Goal: Information Seeking & Learning: Learn about a topic

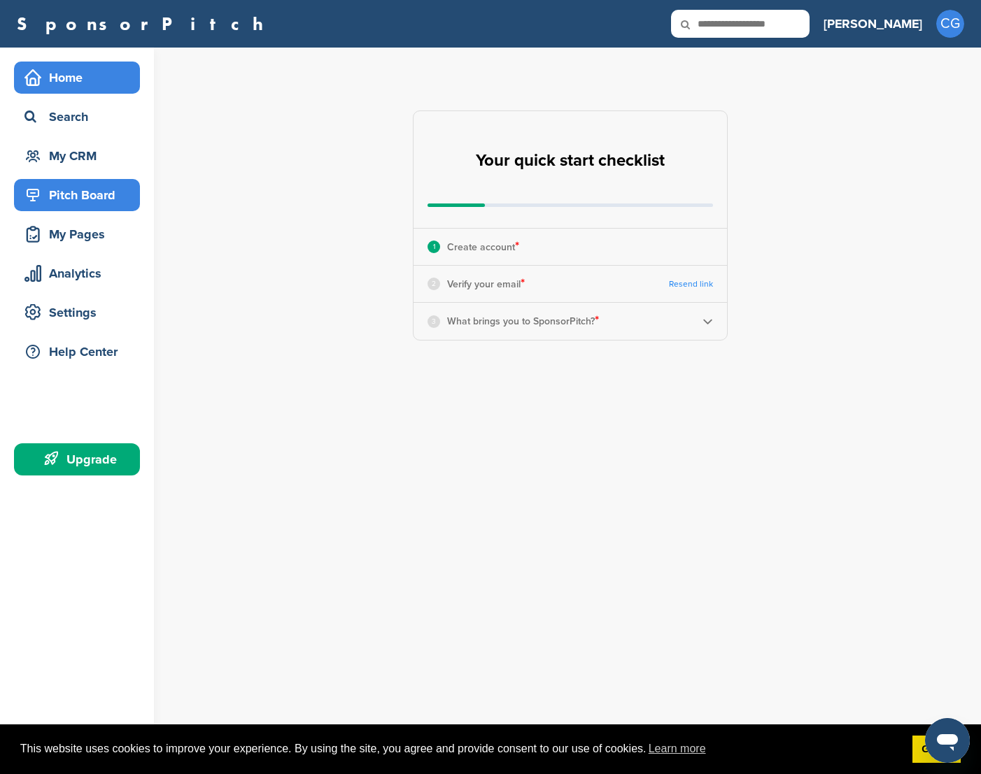
click at [91, 194] on div "Pitch Board" at bounding box center [80, 195] width 119 height 25
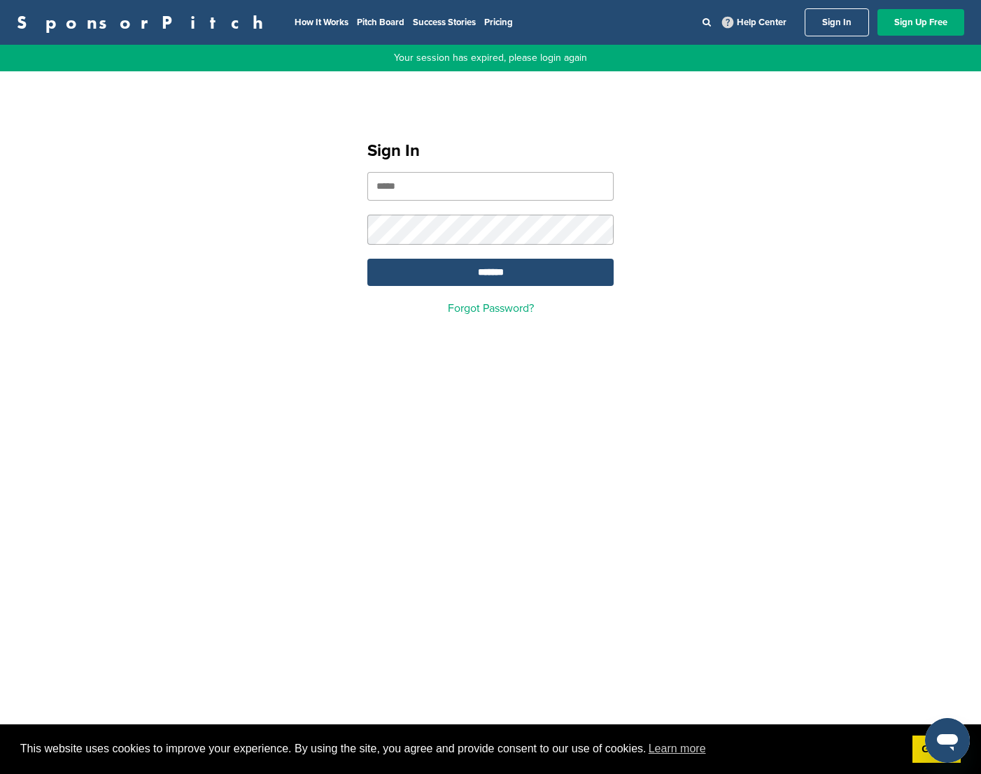
click at [91, 194] on div "Sign In ******* Forgot Password?" at bounding box center [490, 222] width 981 height 251
click at [402, 197] on input "email" at bounding box center [490, 186] width 246 height 29
type input "**********"
click at [450, 275] on input "*******" at bounding box center [490, 272] width 246 height 27
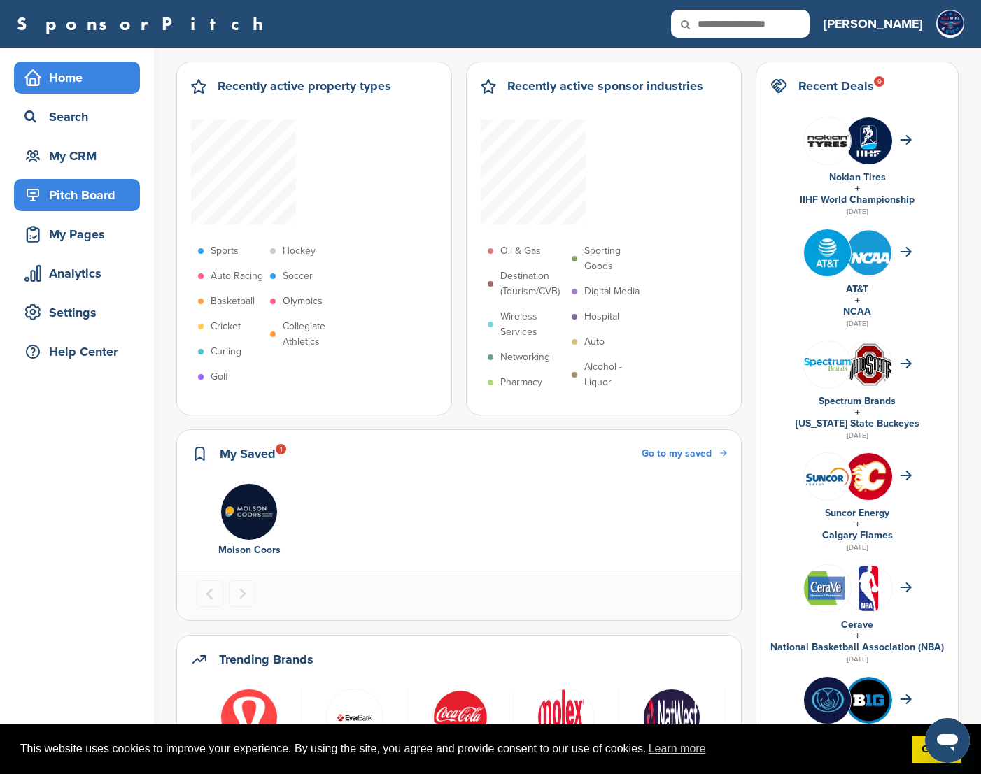
click at [106, 196] on div "Pitch Board" at bounding box center [80, 195] width 119 height 25
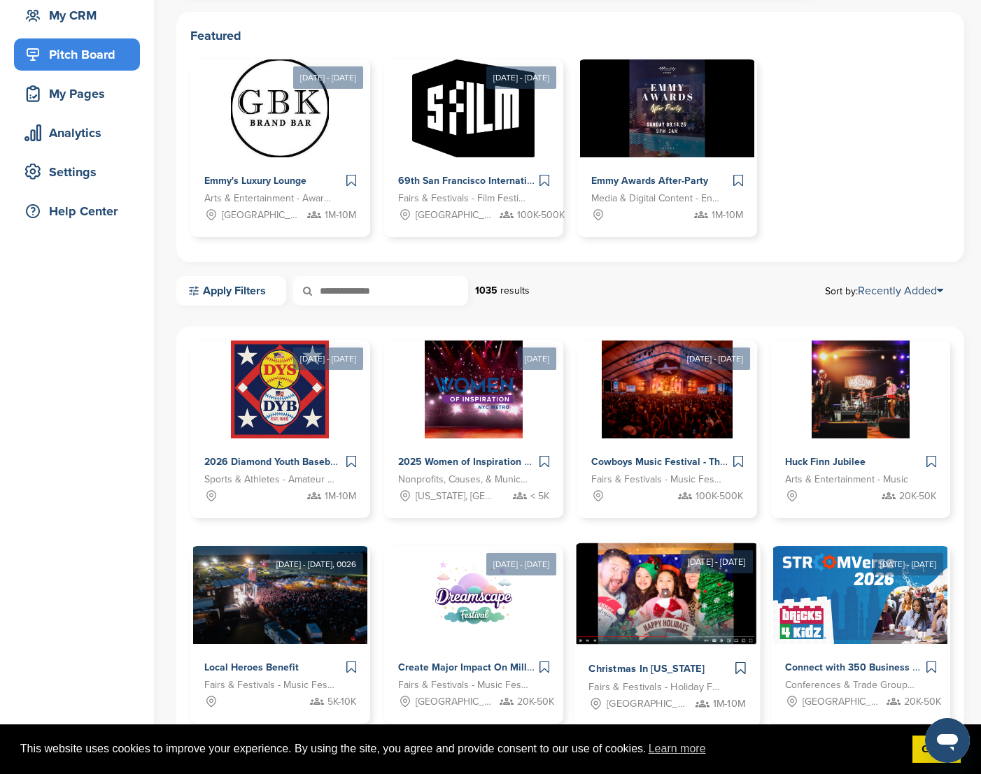
scroll to position [141, 0]
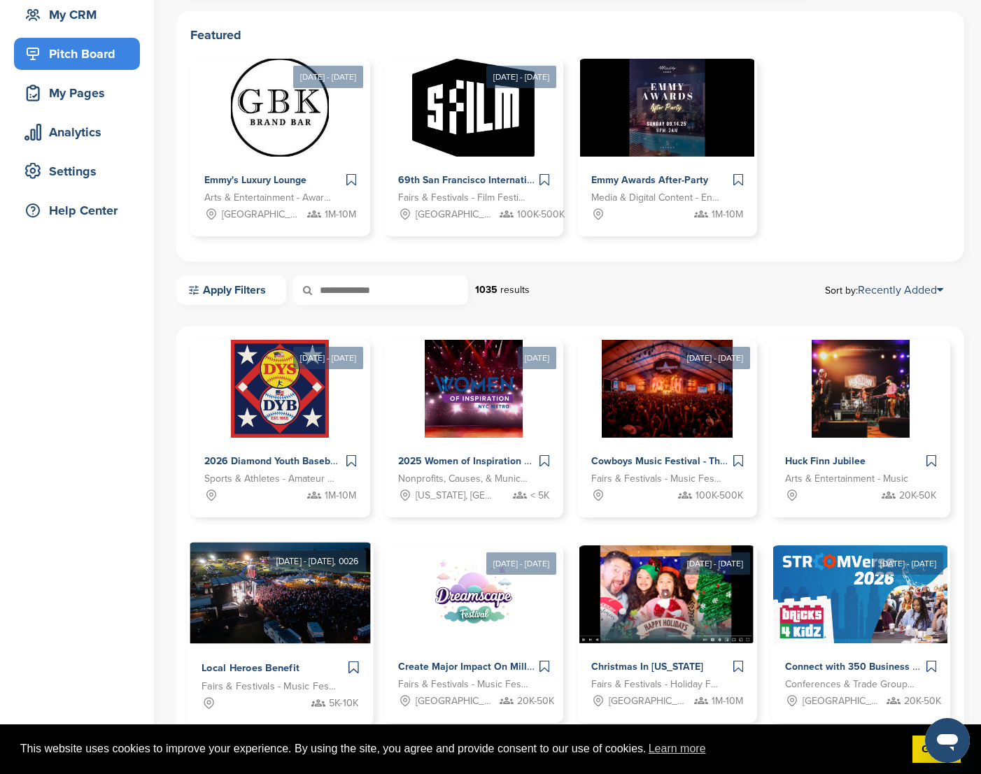
click at [322, 625] on img at bounding box center [280, 593] width 180 height 101
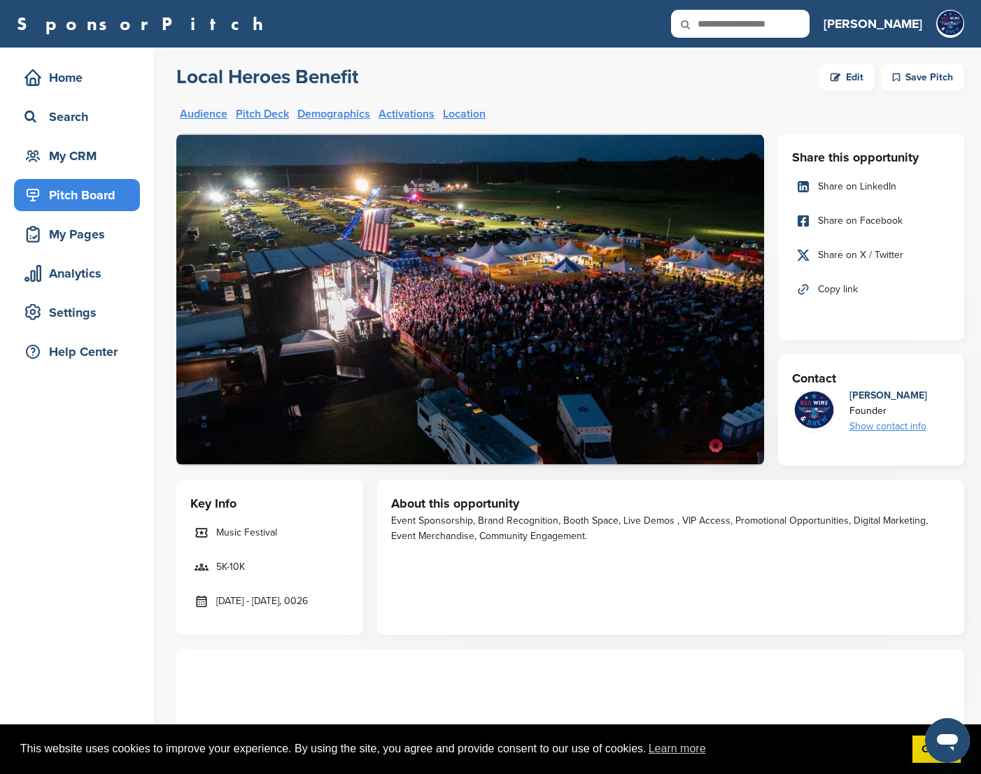
click at [831, 290] on span "Copy link" at bounding box center [838, 289] width 40 height 15
click at [927, 130] on link "Messages" at bounding box center [904, 134] width 58 height 12
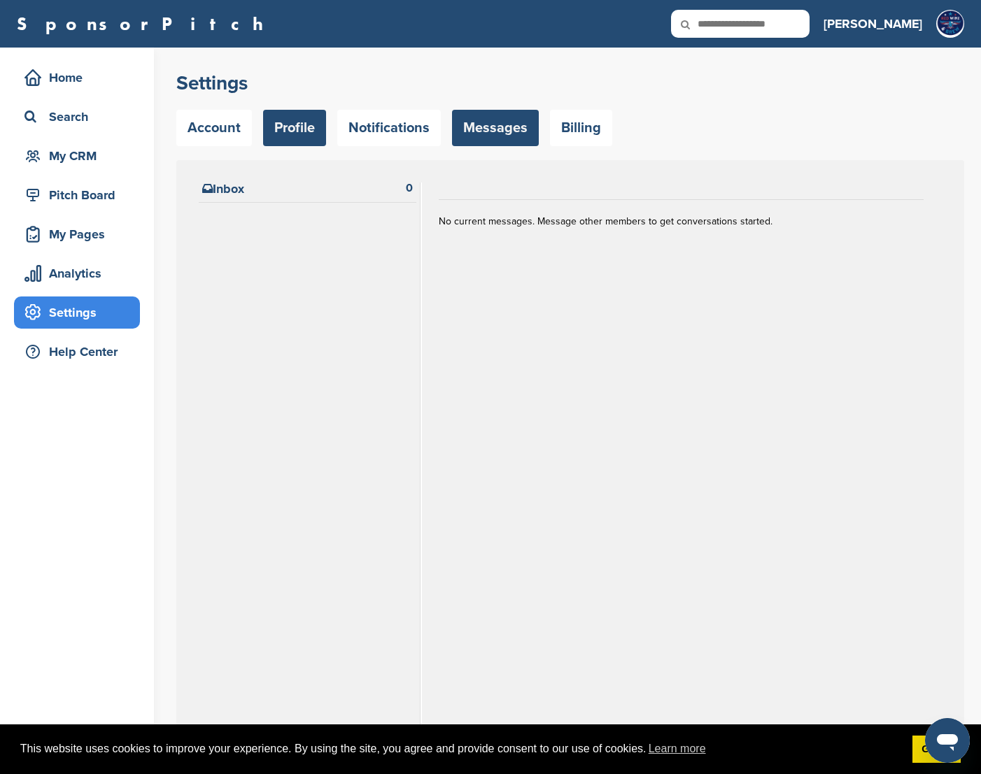
click at [290, 126] on link "Profile" at bounding box center [294, 128] width 63 height 36
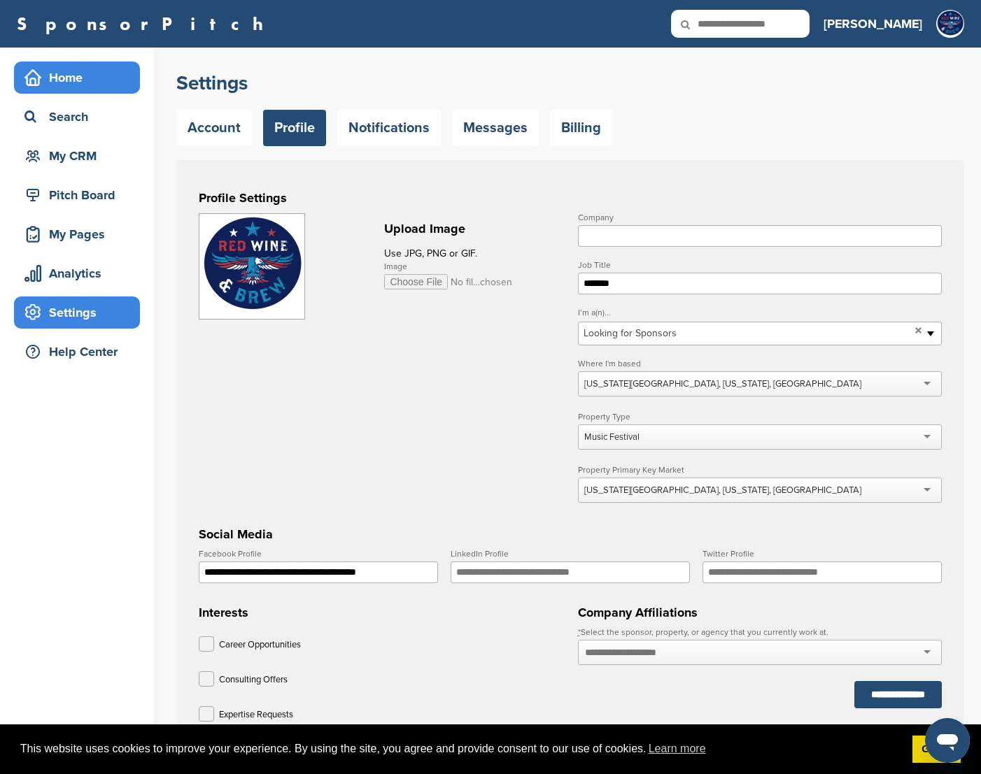
click at [67, 71] on div "Home" at bounding box center [80, 77] width 119 height 25
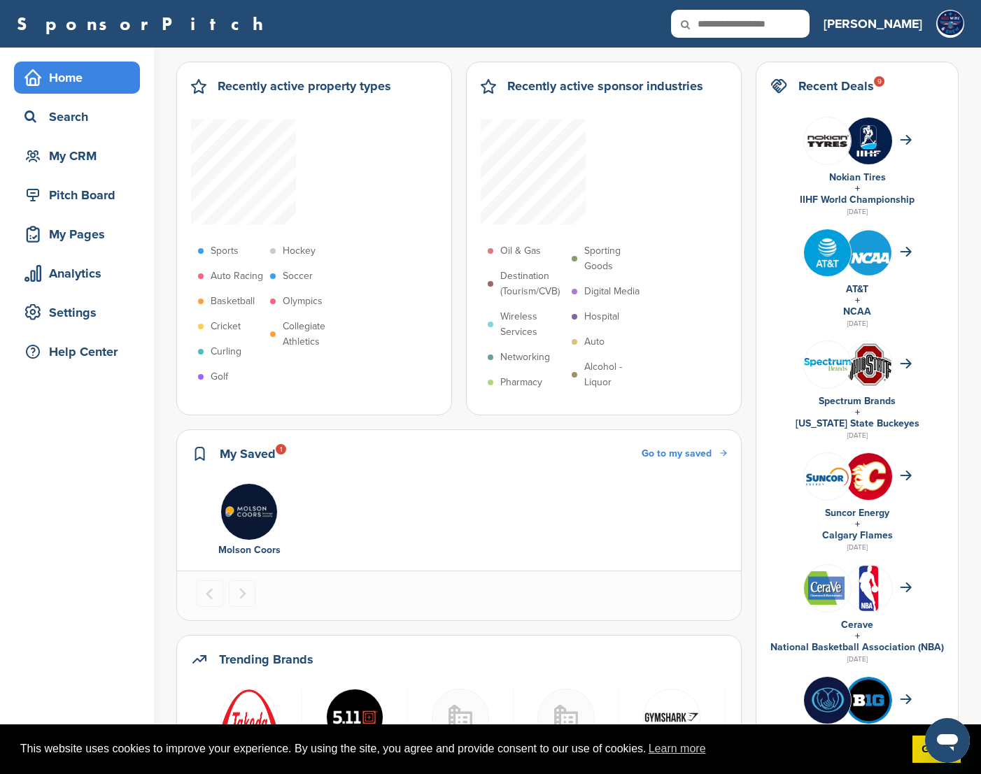
click at [252, 483] on img "1 of 1" at bounding box center [248, 511] width 57 height 57
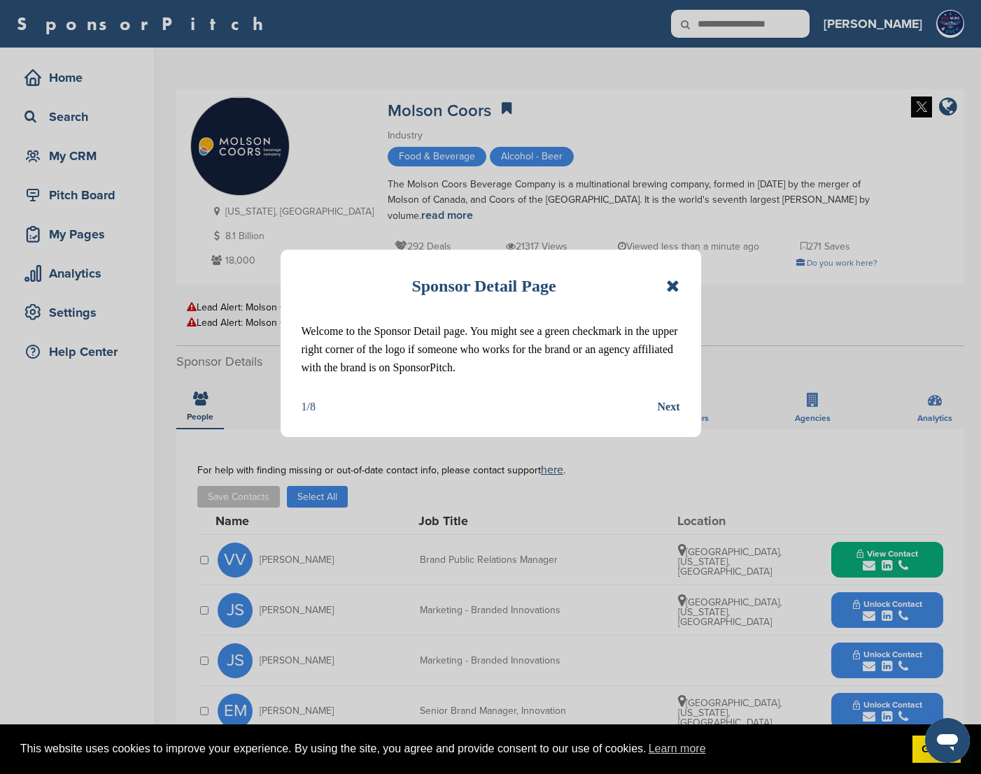
click at [670, 285] on icon at bounding box center [672, 286] width 13 height 17
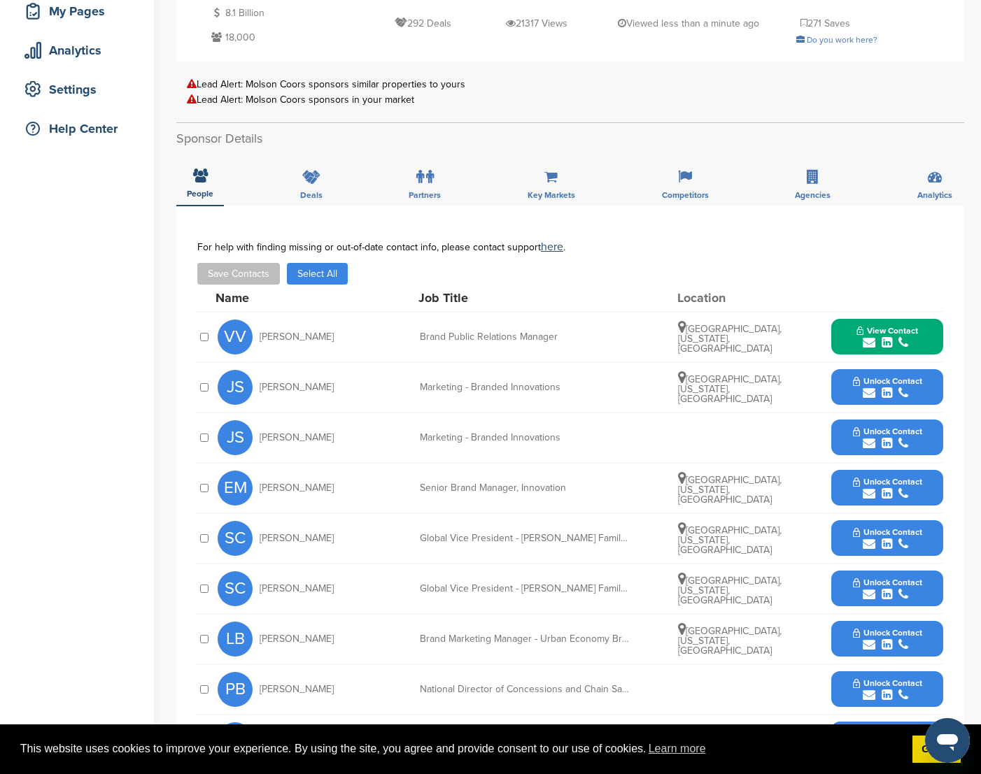
scroll to position [222, 0]
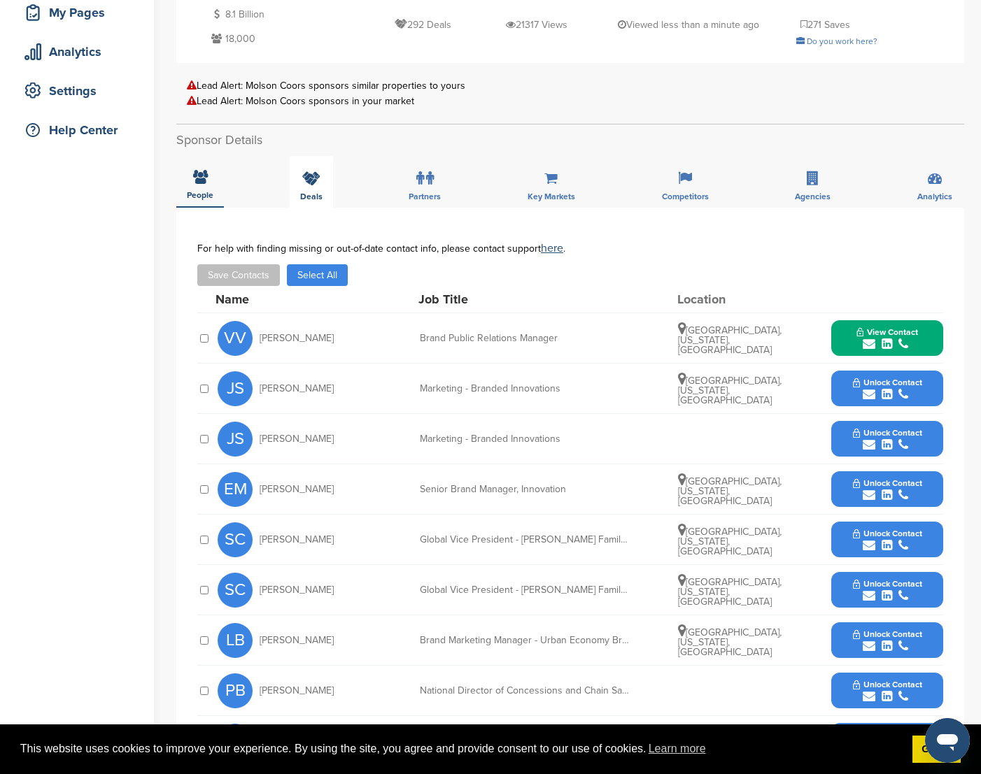
click at [320, 173] on div "Deals" at bounding box center [311, 182] width 43 height 52
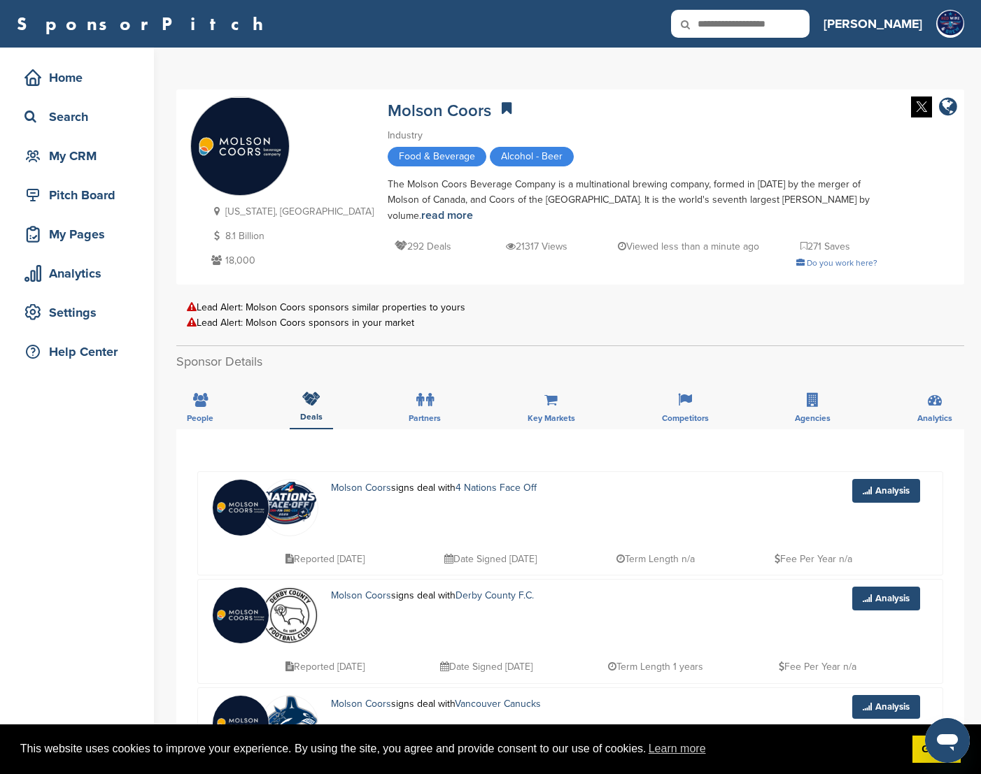
scroll to position [0, 0]
click at [810, 394] on icon at bounding box center [812, 400] width 12 height 14
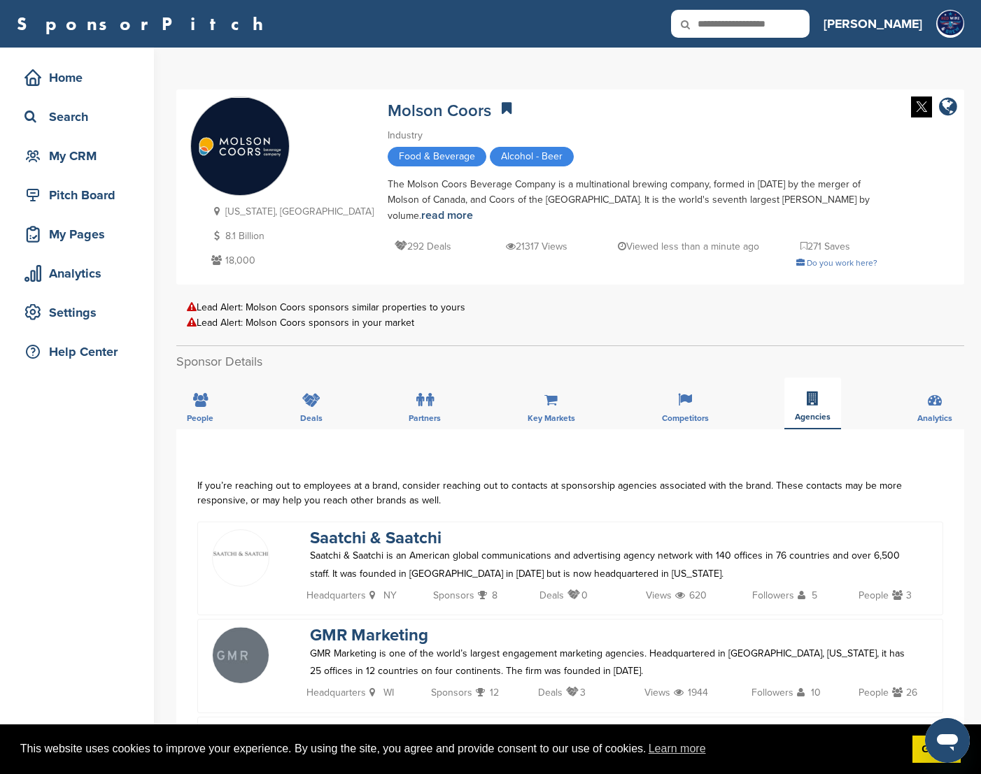
drag, startPoint x: 810, startPoint y: 394, endPoint x: 811, endPoint y: 387, distance: 7.0
click at [811, 392] on icon at bounding box center [812, 399] width 12 height 14
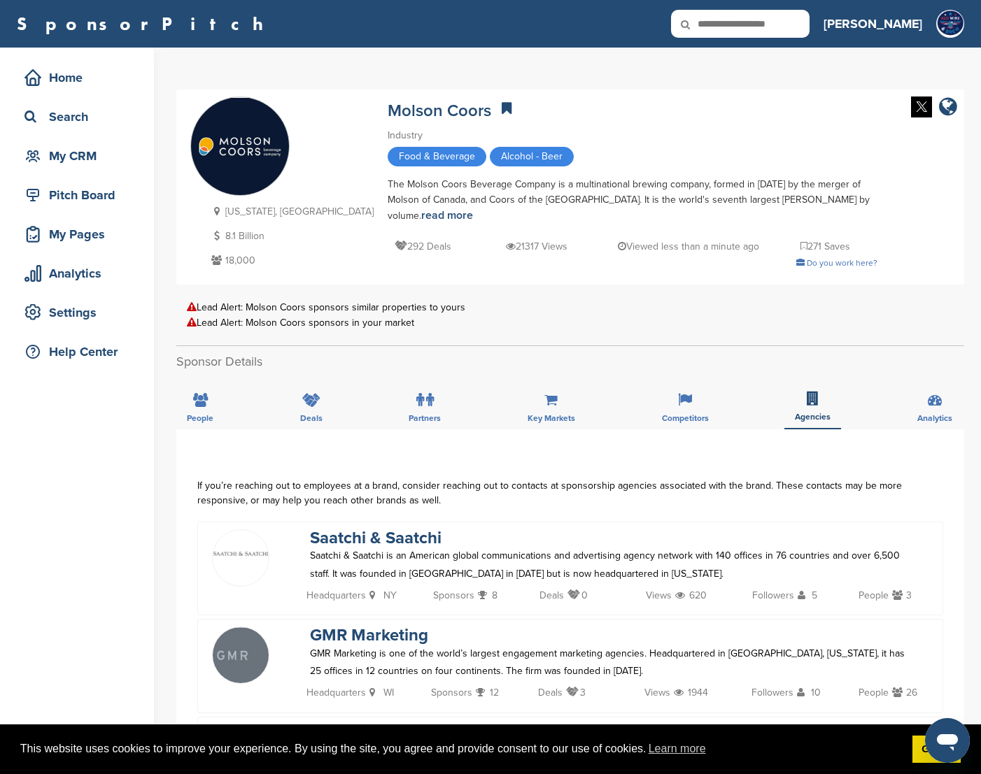
scroll to position [0, 0]
click at [934, 395] on icon at bounding box center [934, 400] width 14 height 14
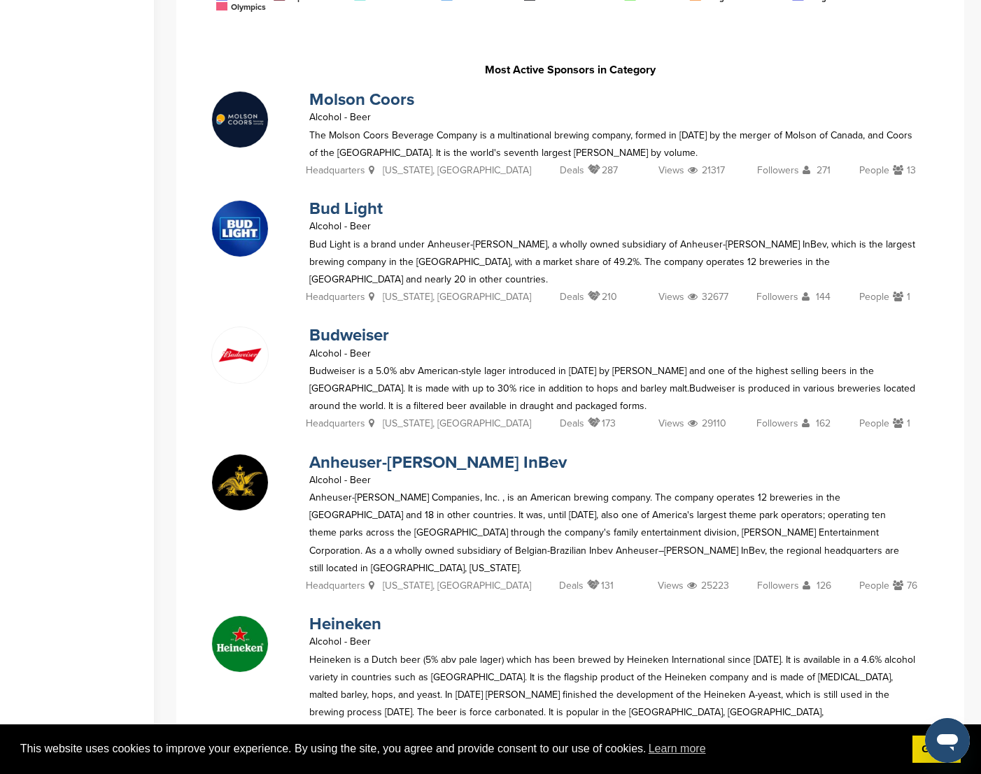
scroll to position [1271, 0]
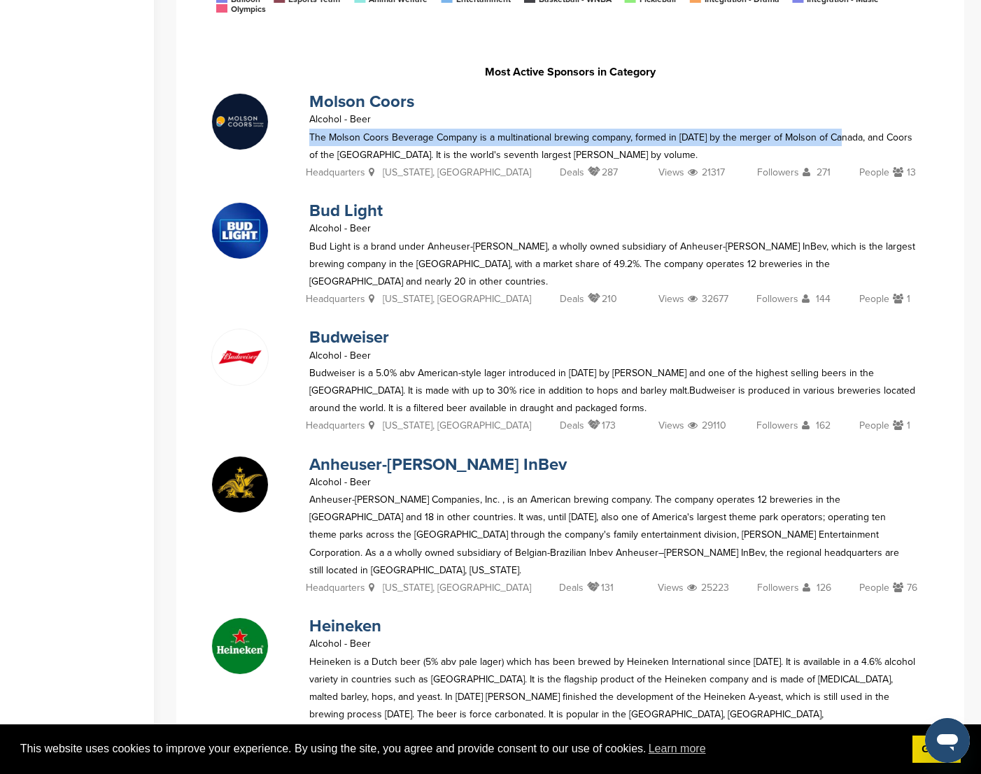
drag, startPoint x: 846, startPoint y: 121, endPoint x: 399, endPoint y: 111, distance: 446.4
click at [399, 111] on div "Molson Coors Alcohol - Beer The Molson Coors Beverage Company is a multinationa…" at bounding box center [612, 128] width 634 height 71
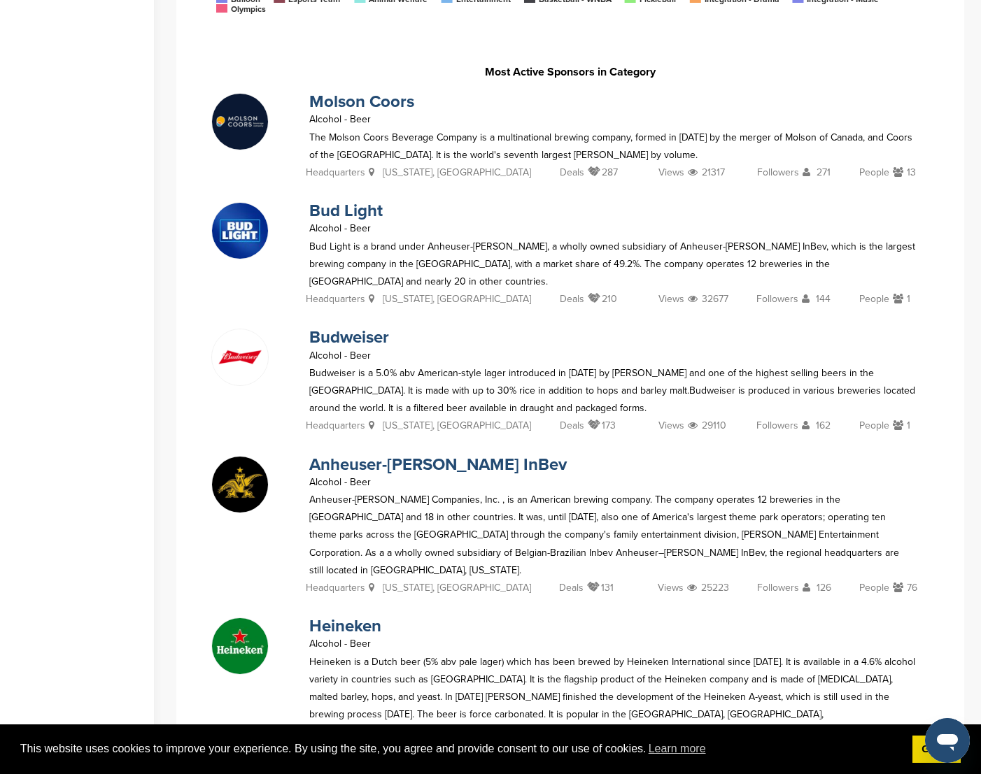
drag, startPoint x: 445, startPoint y: 415, endPoint x: 106, endPoint y: 415, distance: 339.2
click at [443, 415] on div "Budweiser Alcohol - Beer Budweiser is a 5.0% abv American-style lager introduce…" at bounding box center [570, 383] width 746 height 123
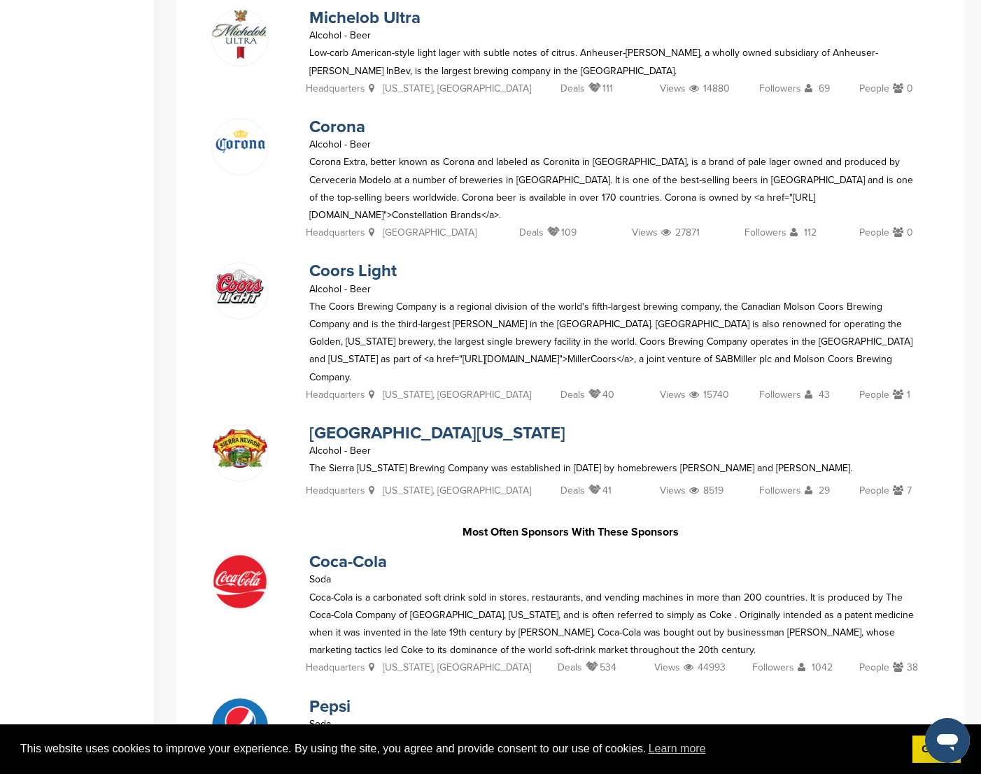
scroll to position [2240, 0]
click at [380, 260] on link "Coors Light" at bounding box center [352, 270] width 87 height 20
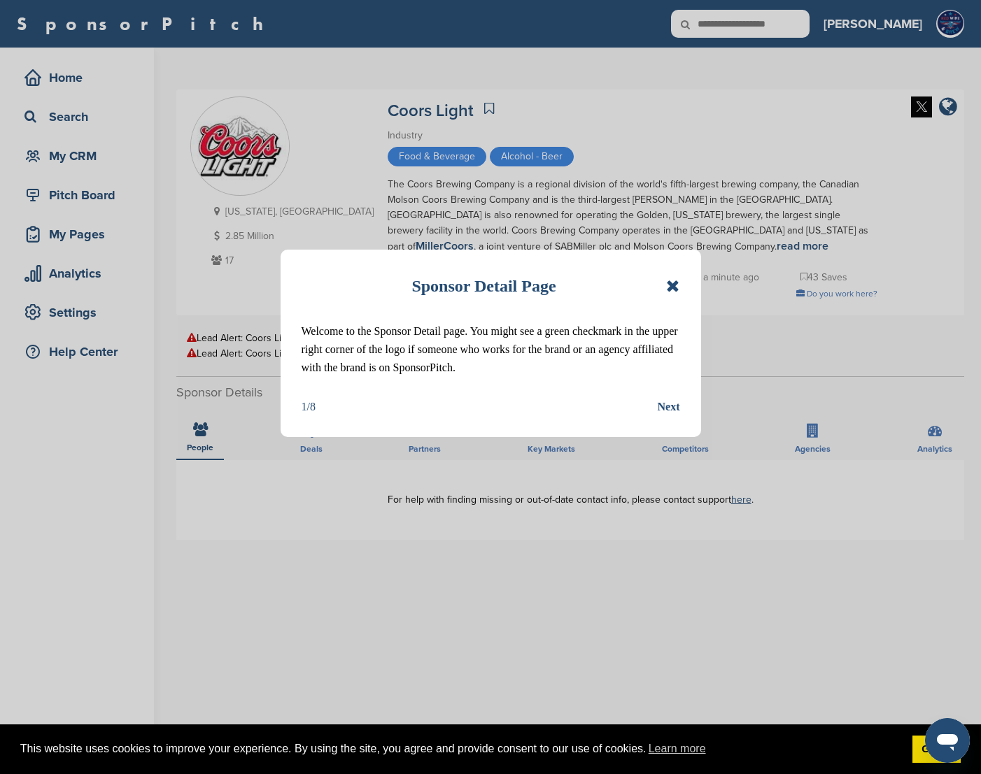
click at [676, 285] on icon at bounding box center [672, 286] width 13 height 17
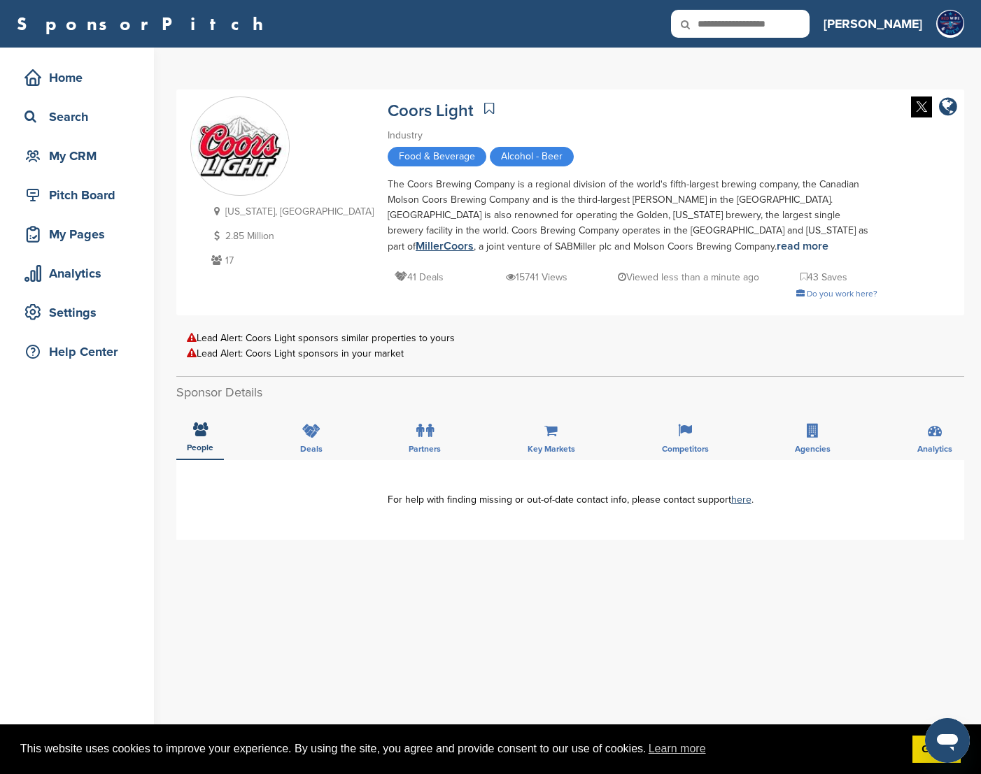
click at [474, 239] on link "MillerCoors" at bounding box center [444, 246] width 58 height 14
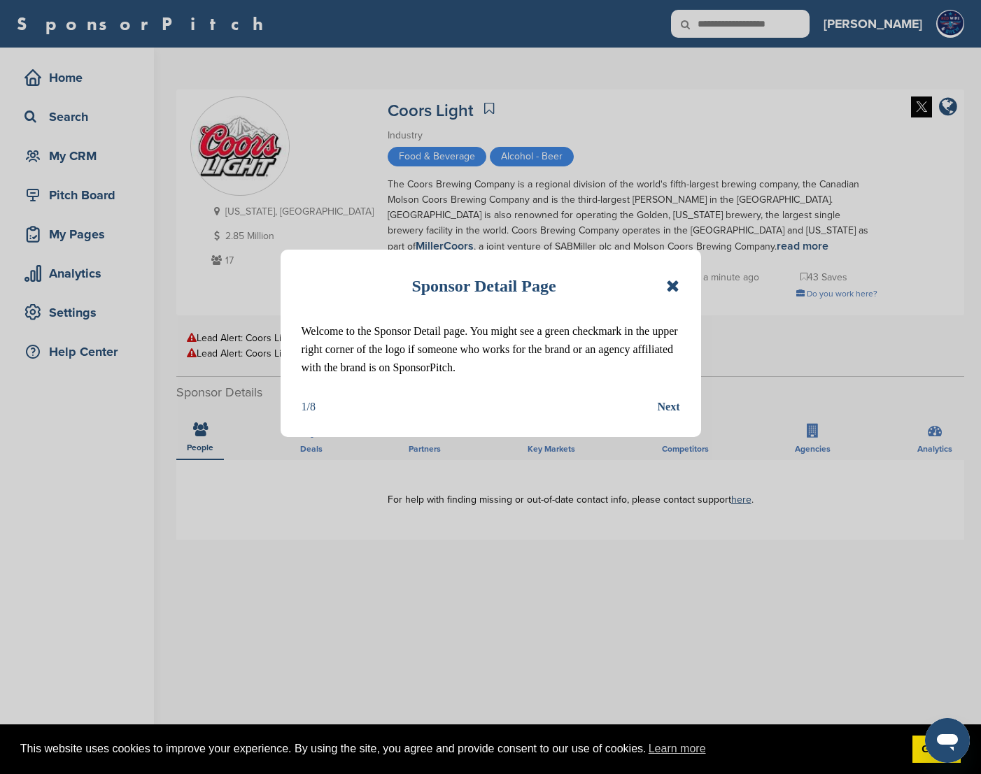
click at [56, 159] on div "Sponsor Detail Page Welcome to the Sponsor Detail page. You might see a green c…" at bounding box center [490, 387] width 981 height 774
click at [669, 294] on icon at bounding box center [672, 286] width 13 height 17
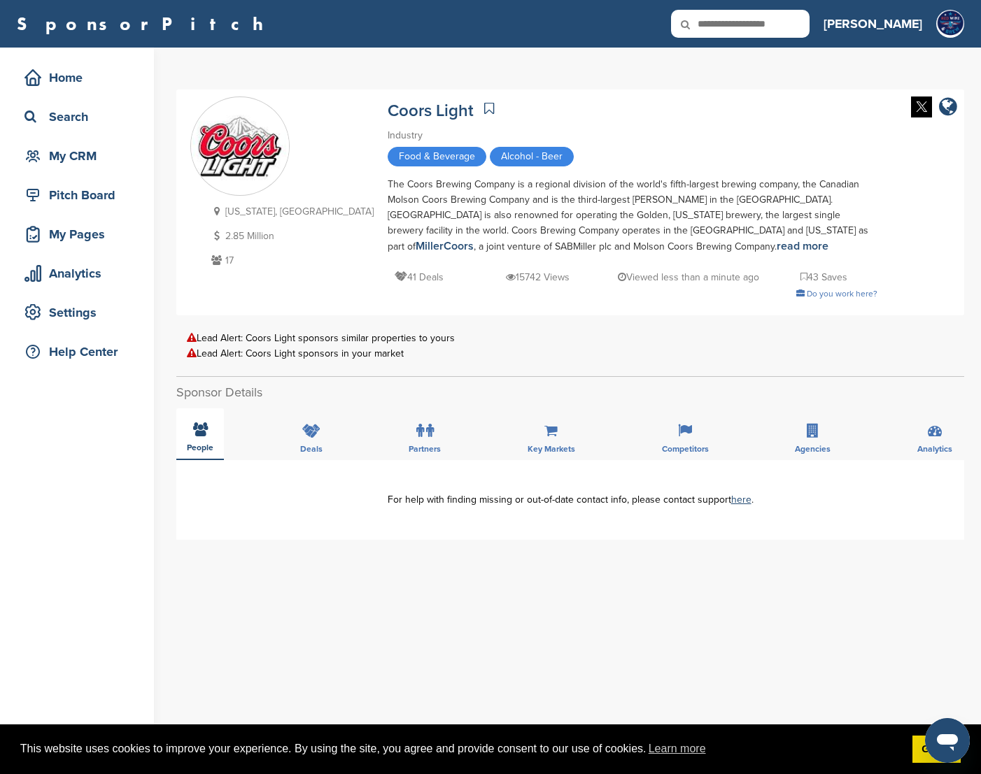
click at [200, 433] on icon at bounding box center [200, 429] width 15 height 14
click at [102, 77] on div "Home" at bounding box center [80, 77] width 119 height 25
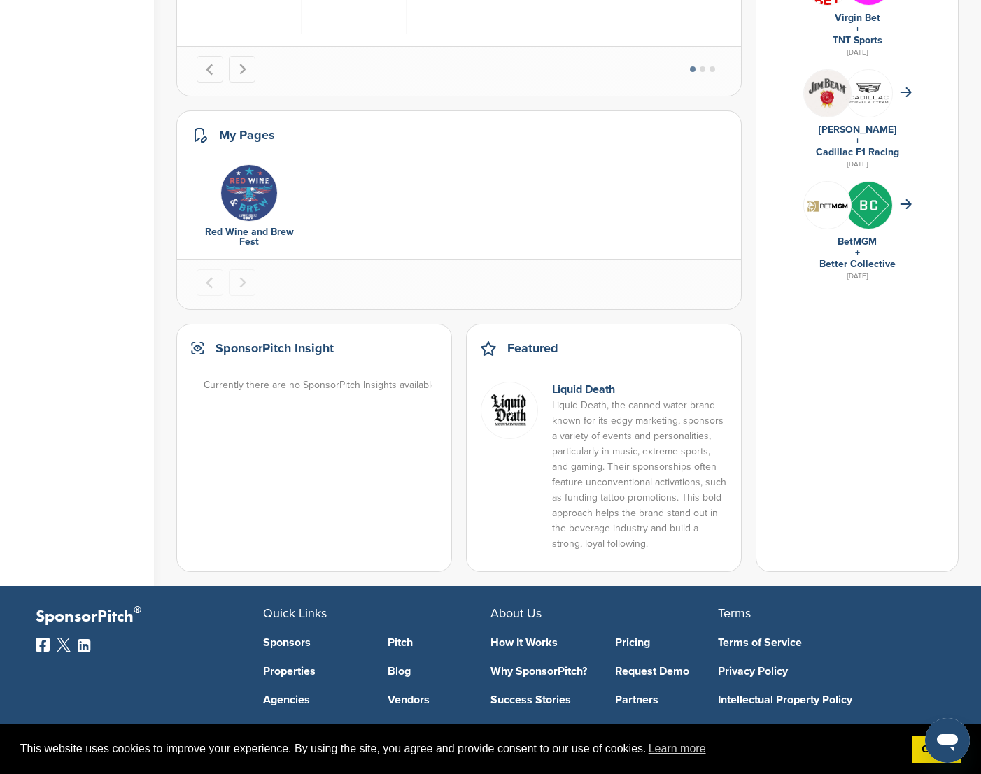
scroll to position [942, 0]
click at [579, 383] on link "Liquid Death" at bounding box center [583, 390] width 63 height 14
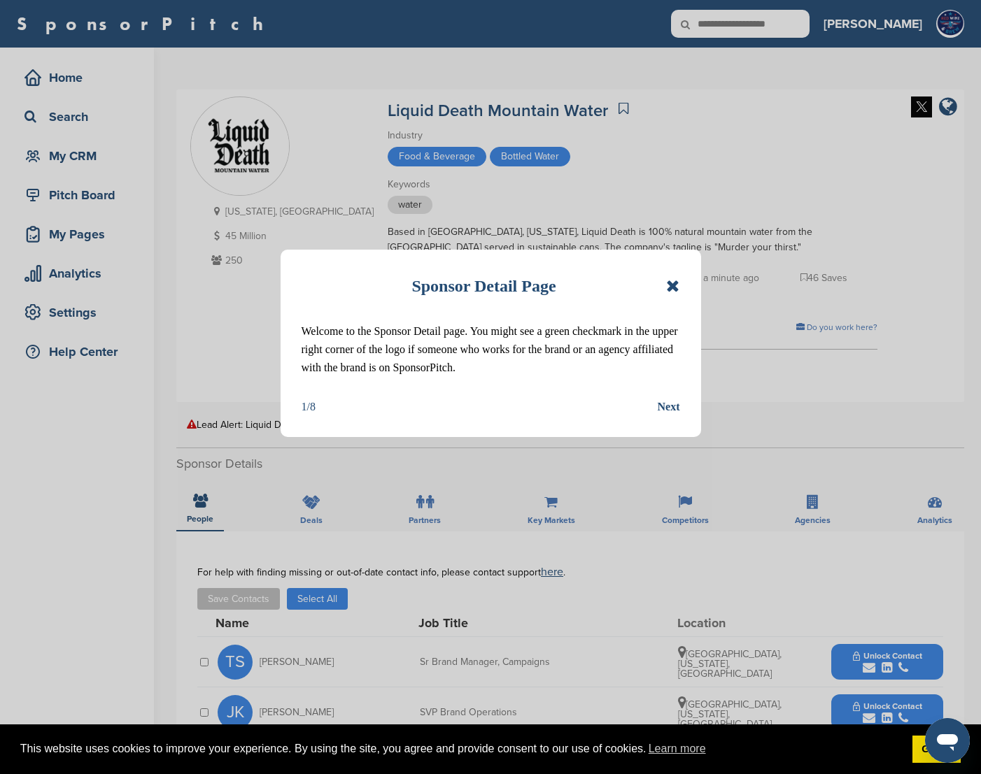
click at [669, 284] on icon at bounding box center [672, 286] width 13 height 17
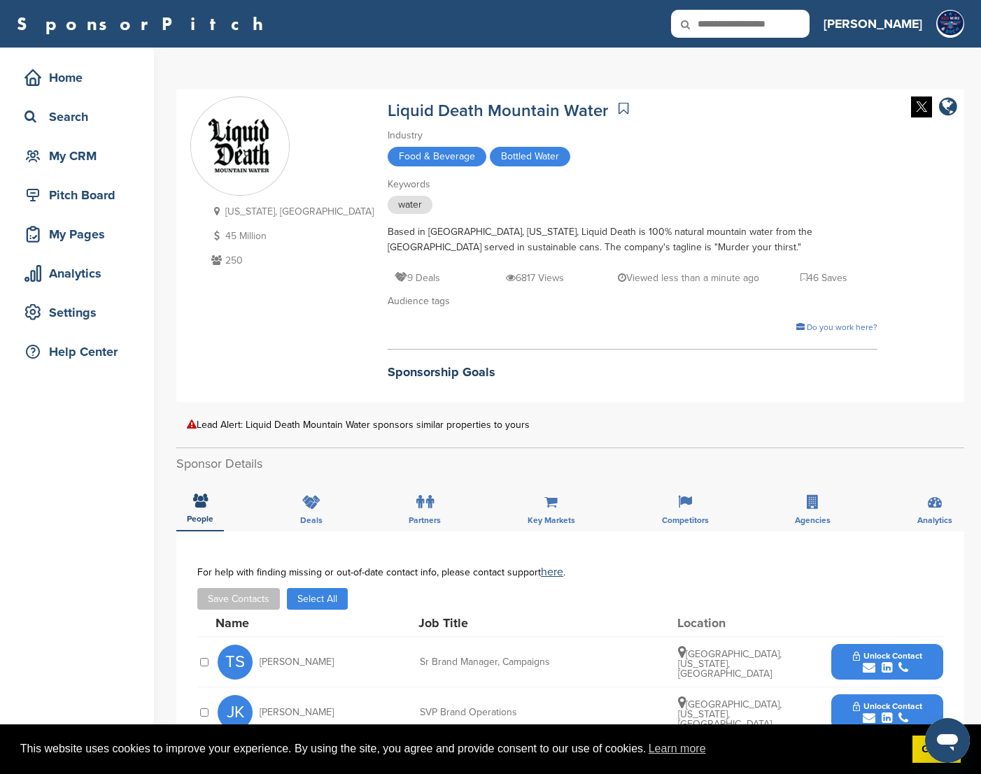
click at [308, 599] on button "Select All" at bounding box center [317, 599] width 61 height 22
click at [246, 592] on button "Save Contacts" at bounding box center [238, 599] width 83 height 22
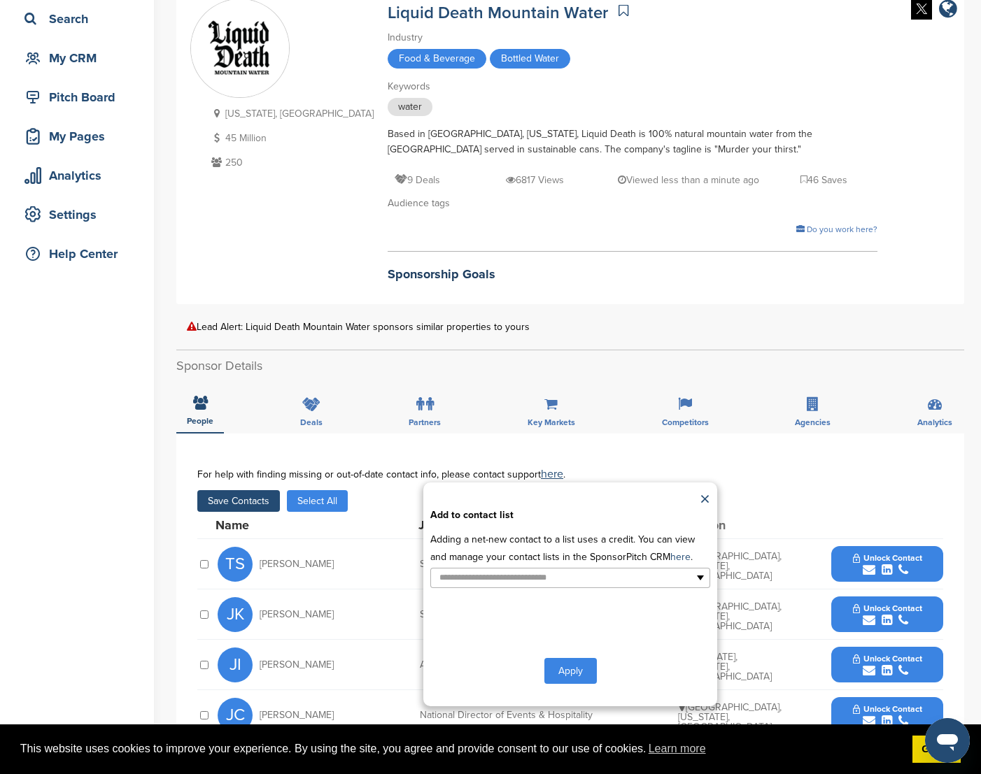
scroll to position [99, 0]
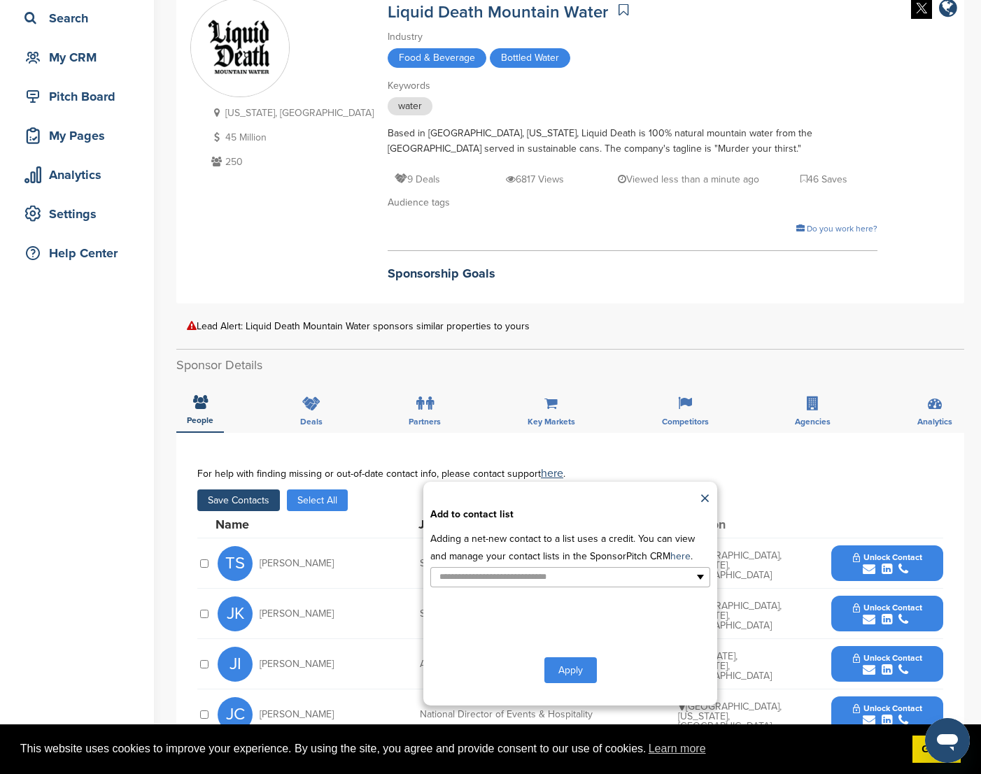
click at [571, 662] on button "Apply" at bounding box center [570, 670] width 52 height 26
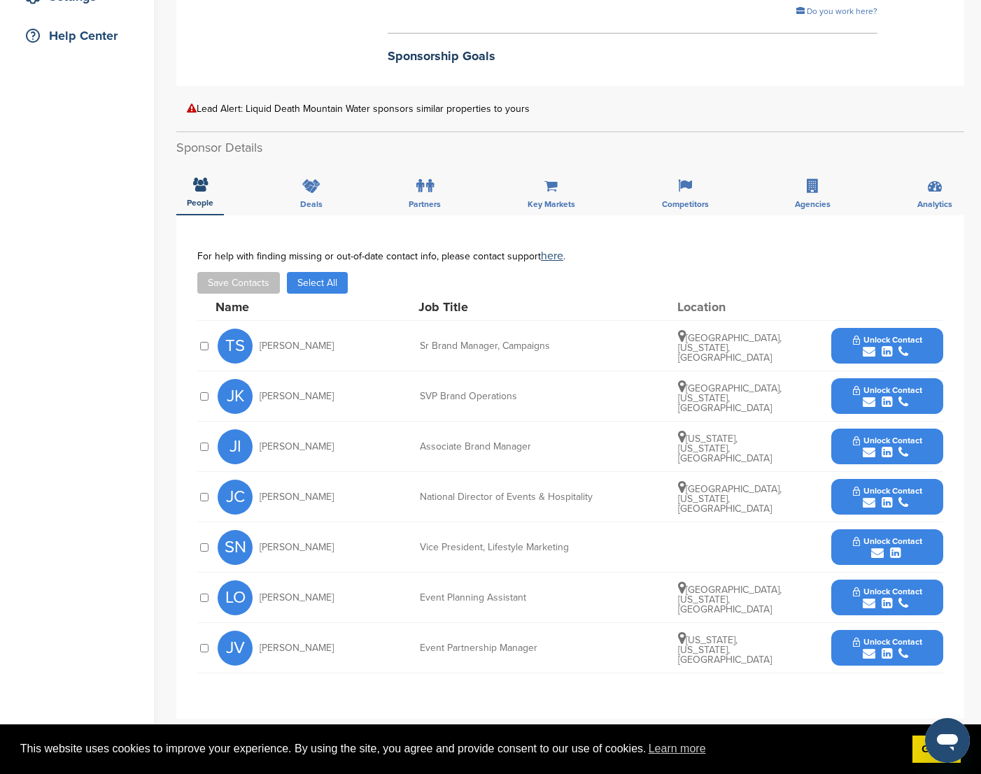
scroll to position [318, 0]
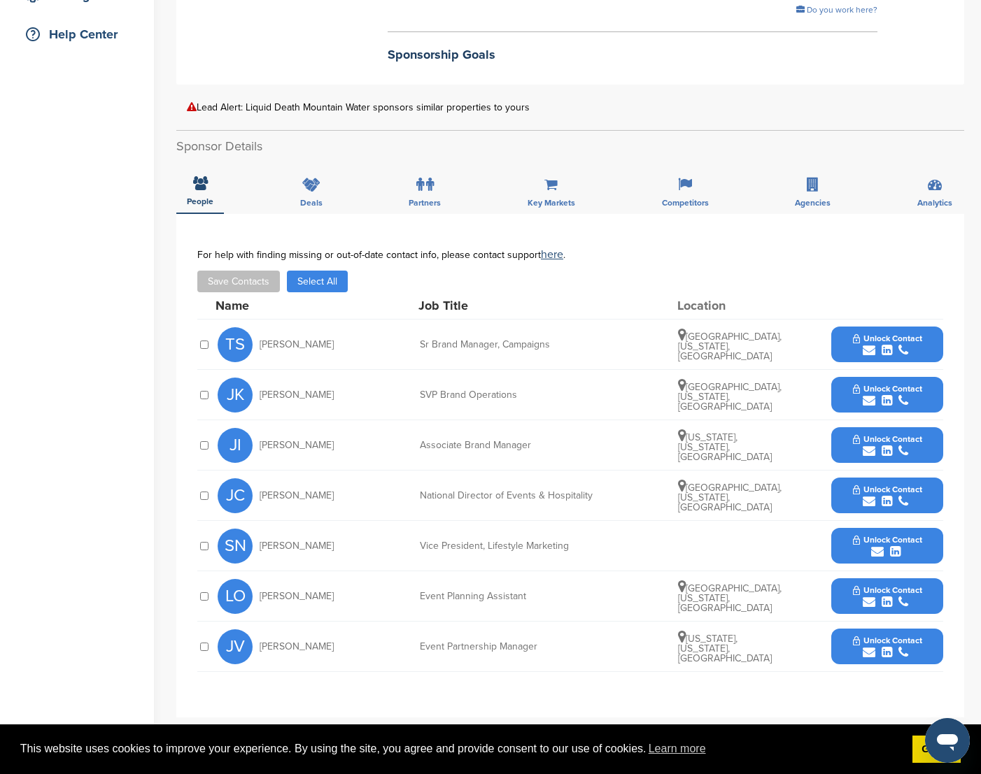
click at [871, 655] on div "submit" at bounding box center [887, 652] width 69 height 13
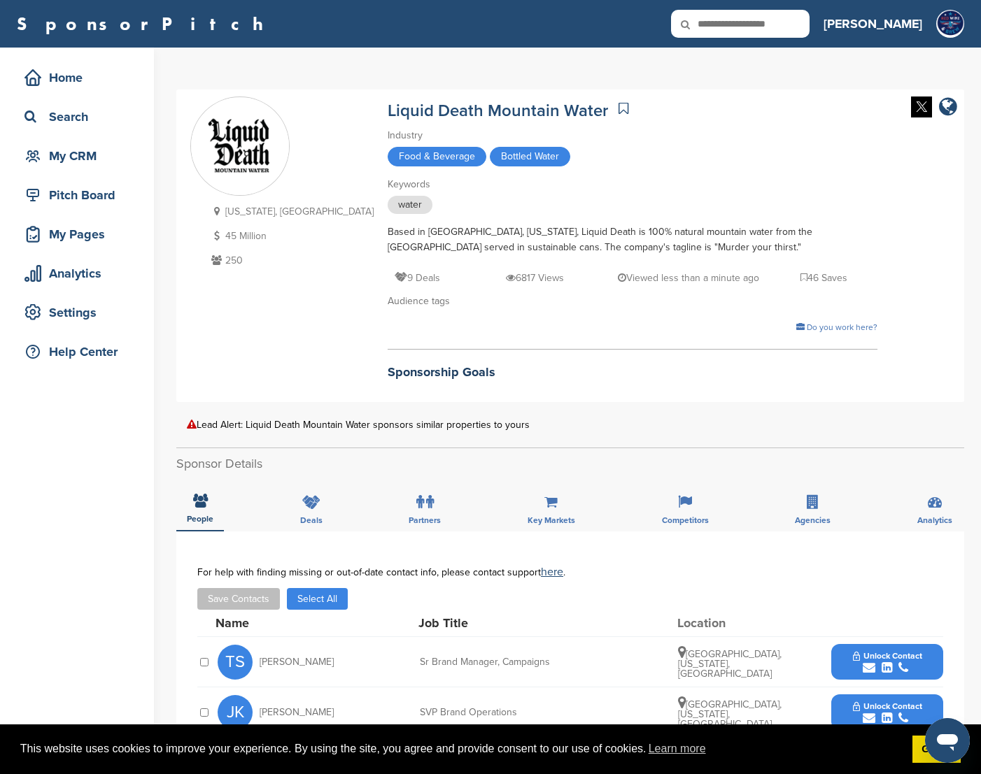
scroll to position [0, 0]
